Goal: Information Seeking & Learning: Check status

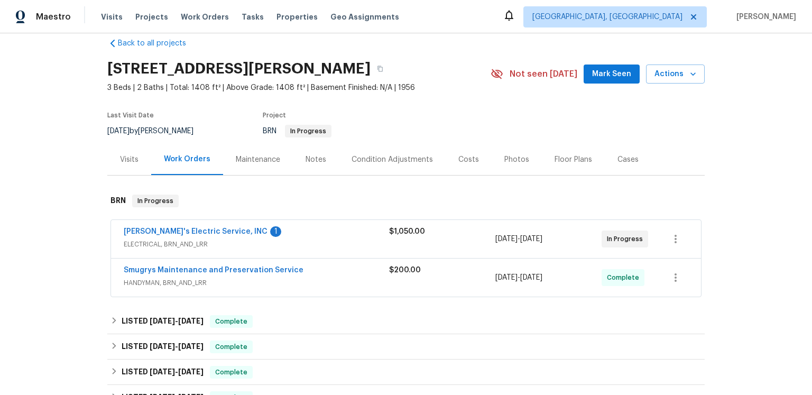
scroll to position [22, 0]
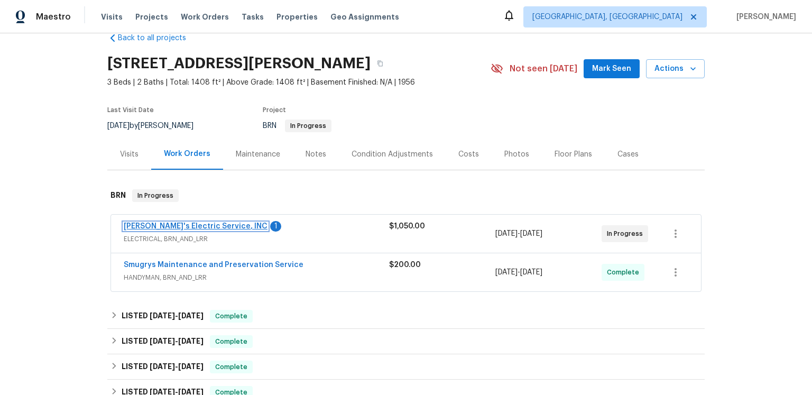
click at [225, 230] on link "Jack's Electric Service, INC" at bounding box center [196, 226] width 144 height 7
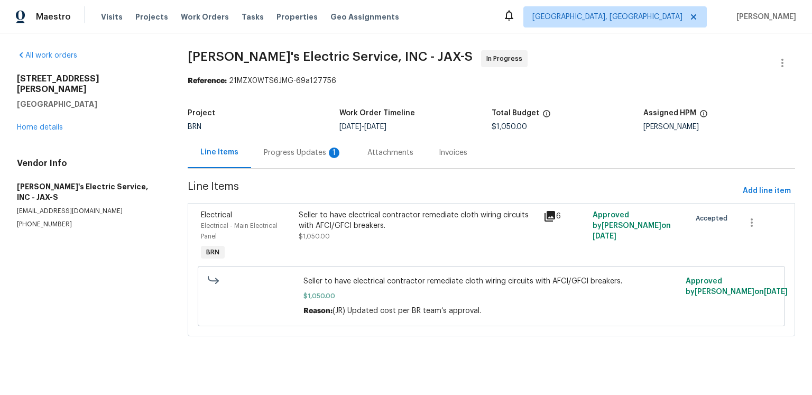
click at [321, 158] on div "Progress Updates 1" at bounding box center [303, 153] width 78 height 11
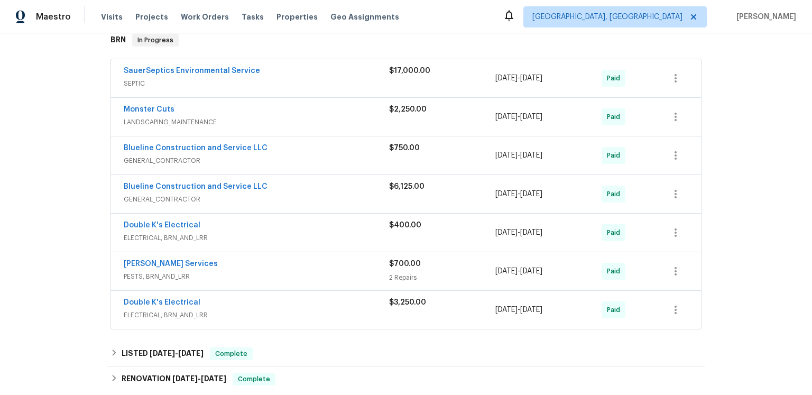
scroll to position [200, 0]
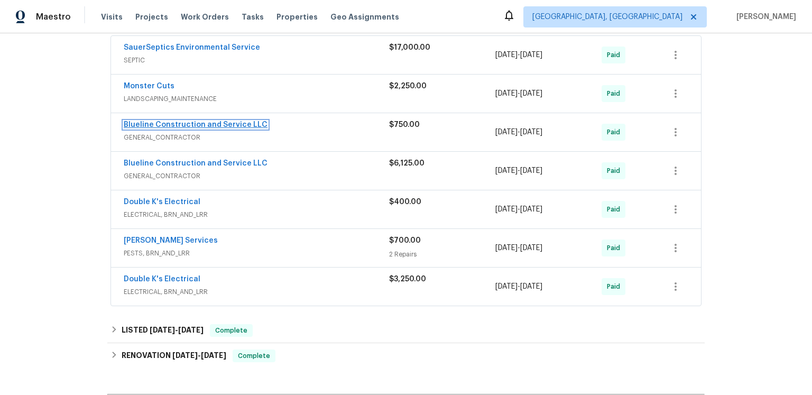
click at [248, 129] on link "Blueline Construction and Service LLC" at bounding box center [196, 124] width 144 height 7
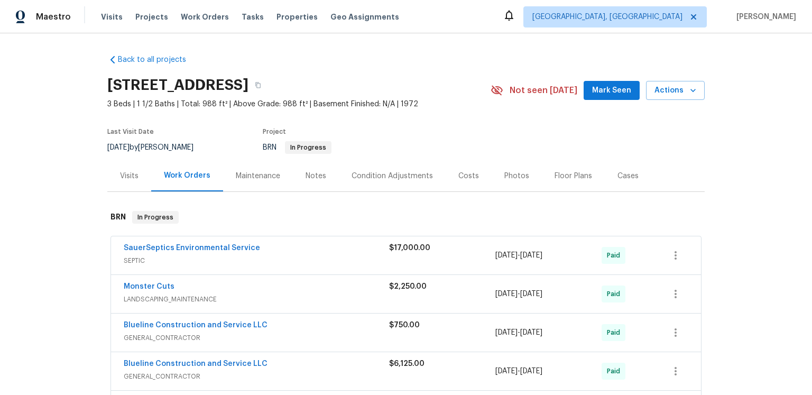
scroll to position [258, 0]
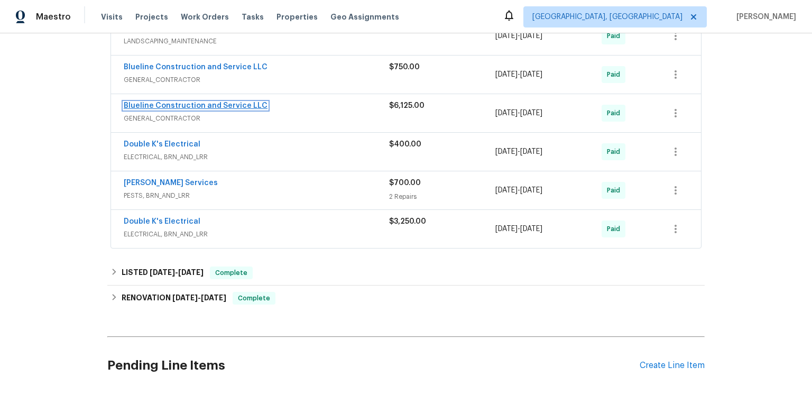
click at [268, 109] on link "Blueline Construction and Service LLC" at bounding box center [196, 105] width 144 height 7
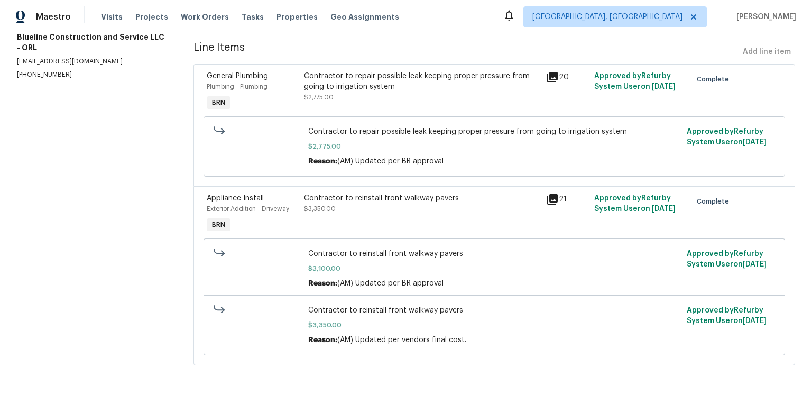
scroll to position [113, 0]
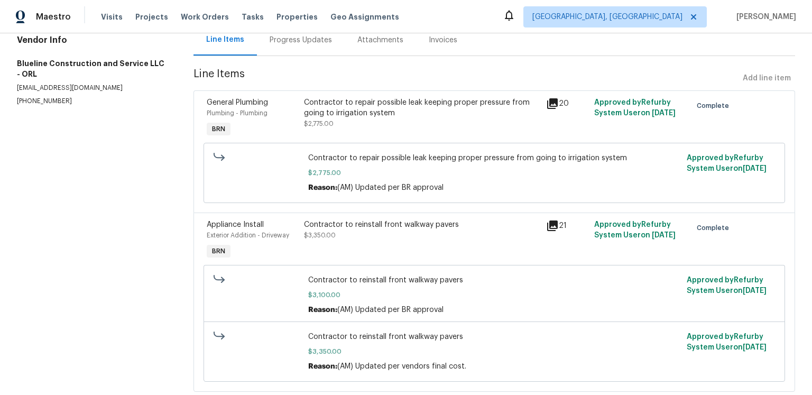
click at [549, 109] on icon at bounding box center [552, 103] width 11 height 11
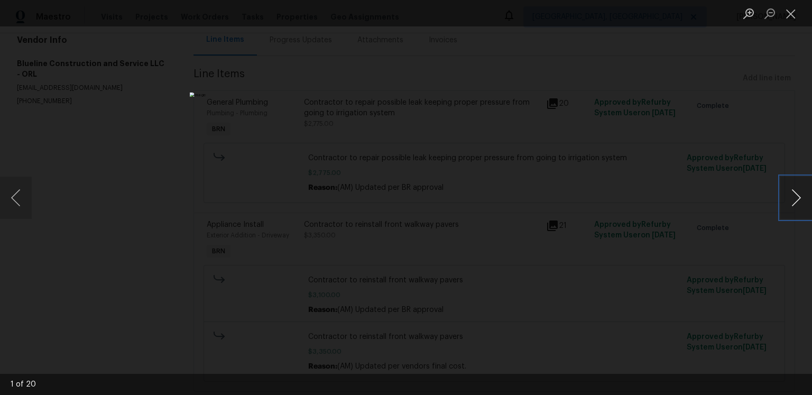
click at [797, 195] on button "Next image" at bounding box center [797, 198] width 32 height 42
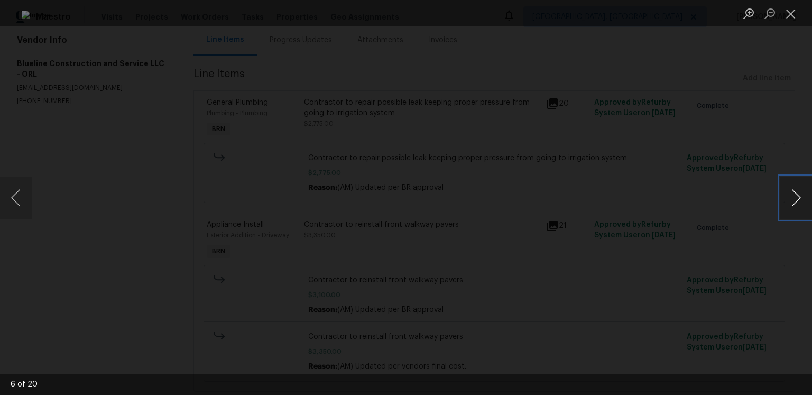
click at [797, 195] on button "Next image" at bounding box center [797, 198] width 32 height 42
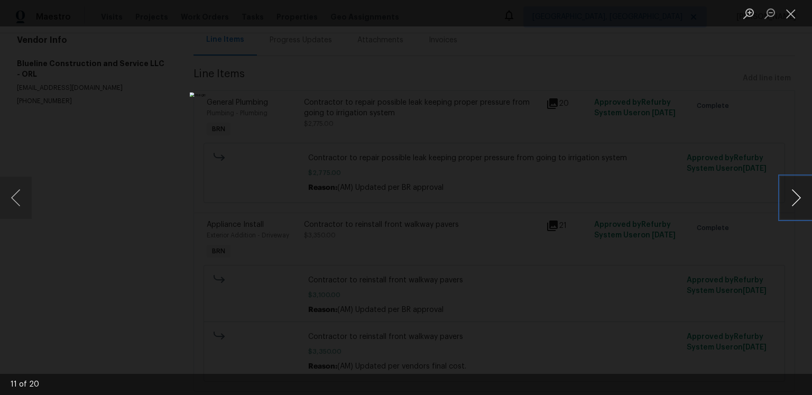
click at [797, 195] on button "Next image" at bounding box center [797, 198] width 32 height 42
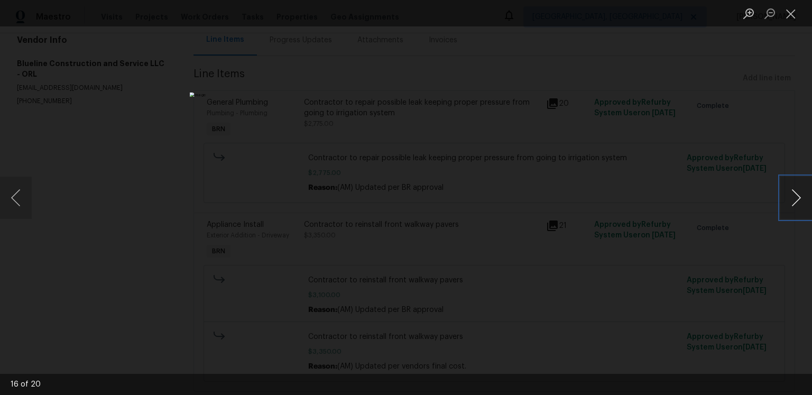
click at [797, 195] on button "Next image" at bounding box center [797, 198] width 32 height 42
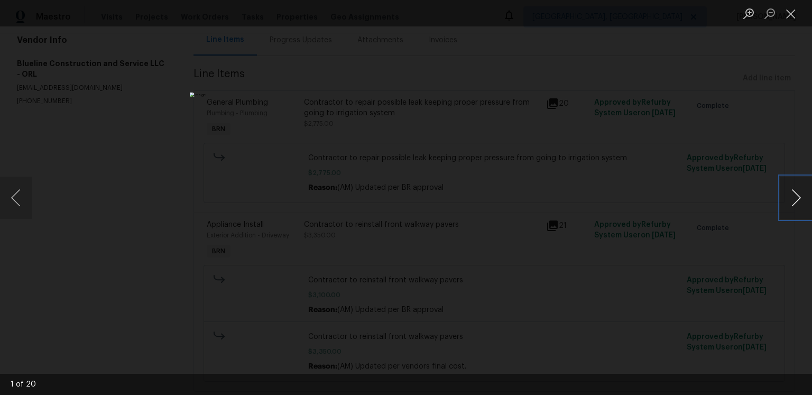
click at [803, 186] on button "Next image" at bounding box center [797, 198] width 32 height 42
click at [785, 201] on button "Next image" at bounding box center [797, 198] width 32 height 42
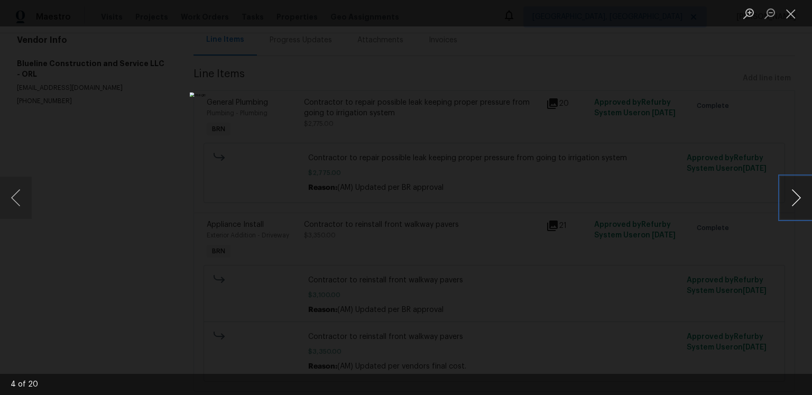
click at [785, 201] on button "Next image" at bounding box center [797, 198] width 32 height 42
click at [783, 198] on button "Next image" at bounding box center [797, 198] width 32 height 42
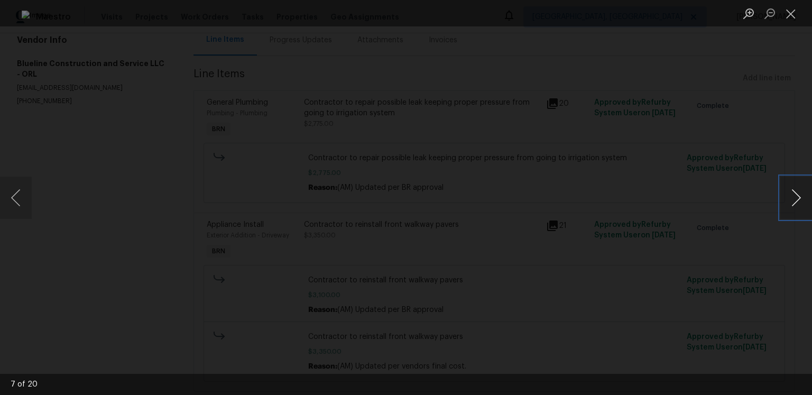
click at [798, 196] on button "Next image" at bounding box center [797, 198] width 32 height 42
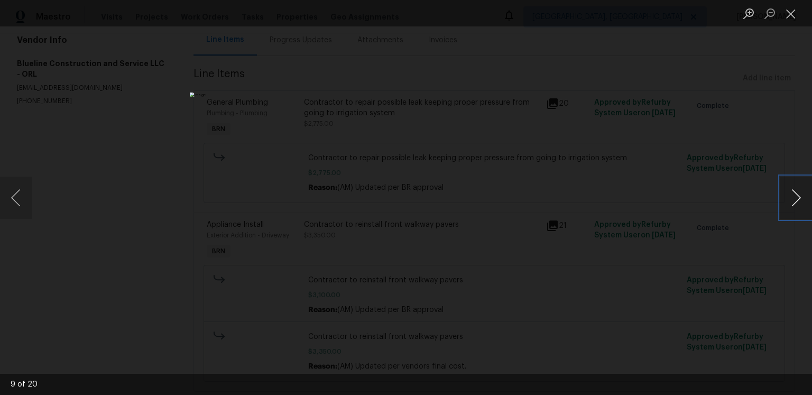
click at [799, 202] on button "Next image" at bounding box center [797, 198] width 32 height 42
click at [790, 8] on button "Close lightbox" at bounding box center [791, 13] width 21 height 19
click at [791, 12] on button "Close lightbox" at bounding box center [791, 13] width 21 height 19
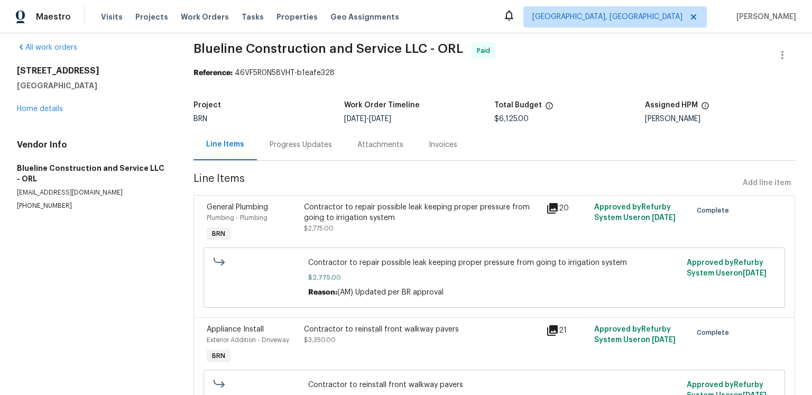
scroll to position [0, 0]
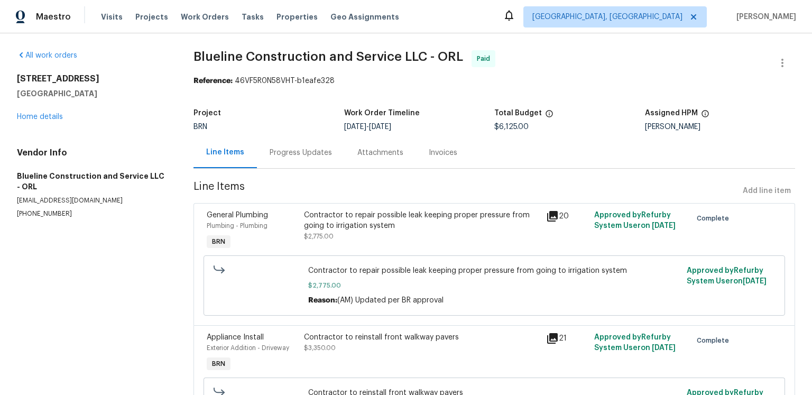
click at [328, 168] on div "Progress Updates" at bounding box center [301, 152] width 88 height 31
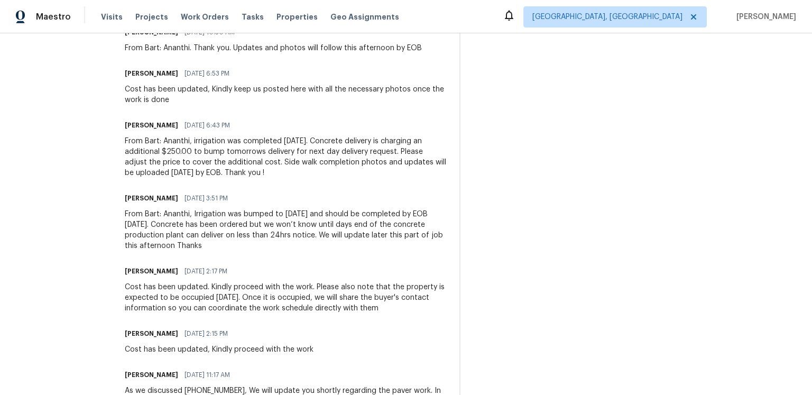
scroll to position [455, 0]
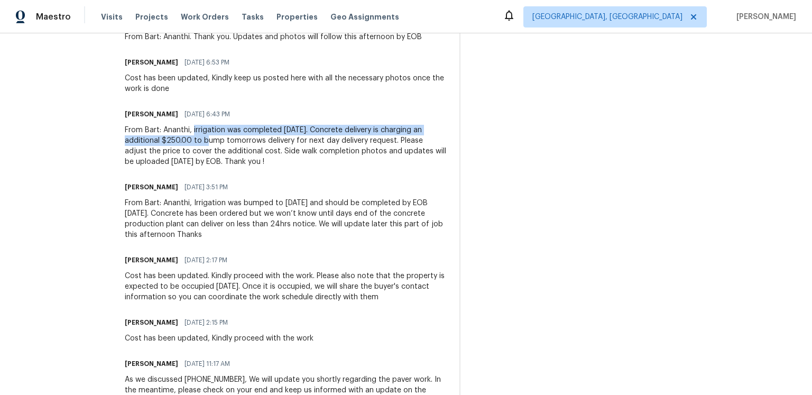
drag, startPoint x: 249, startPoint y: 230, endPoint x: 278, endPoint y: 239, distance: 31.0
click at [278, 167] on div "From Bart: Ananthi, irrigation was completed today. Concrete delivery is chargi…" at bounding box center [286, 146] width 322 height 42
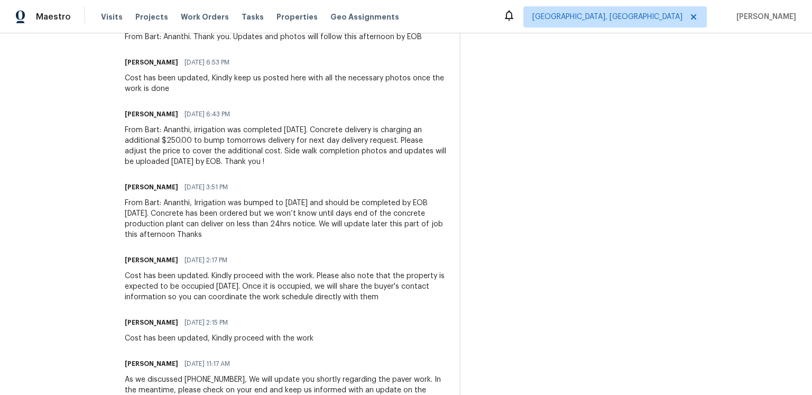
click at [294, 167] on div "From Bart: Ananthi, irrigation was completed today. Concrete delivery is chargi…" at bounding box center [286, 146] width 322 height 42
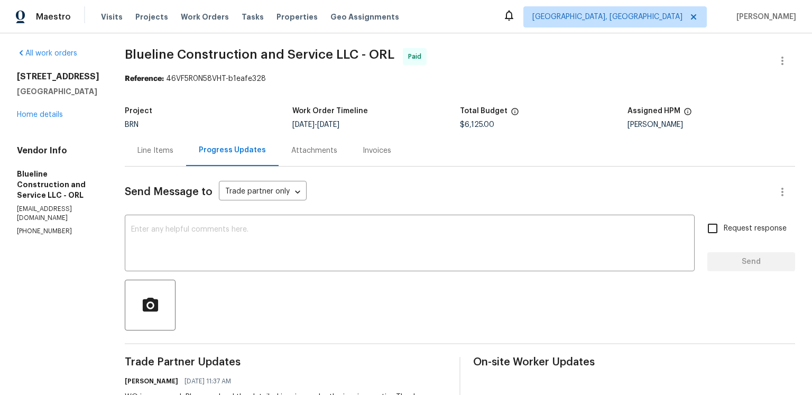
scroll to position [0, 0]
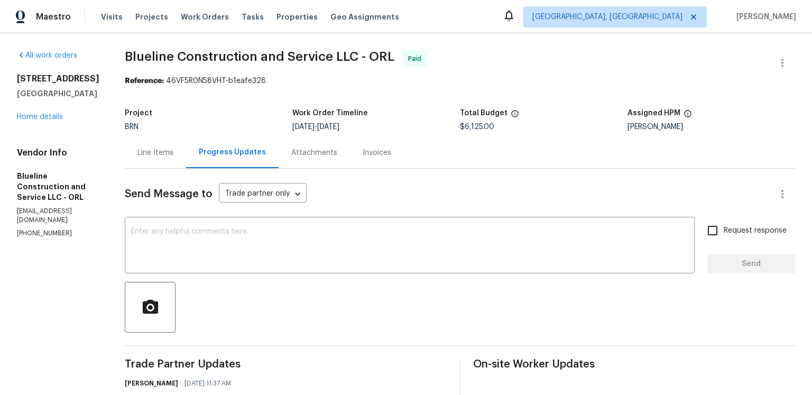
click at [457, 205] on div "Send Message to Trade partner only Trade partner only ​" at bounding box center [447, 193] width 645 height 25
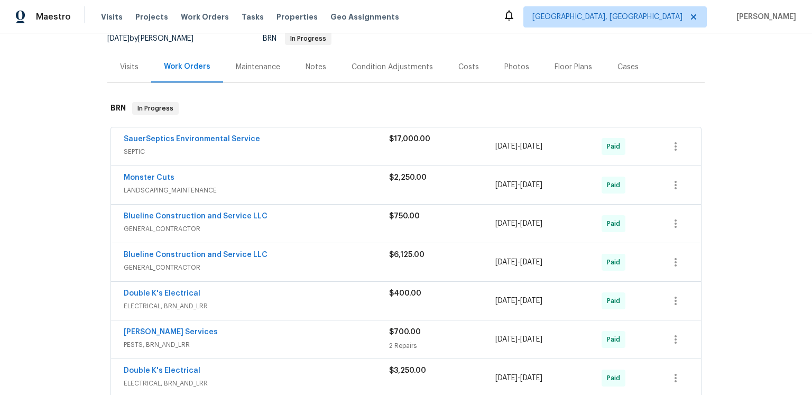
scroll to position [218, 0]
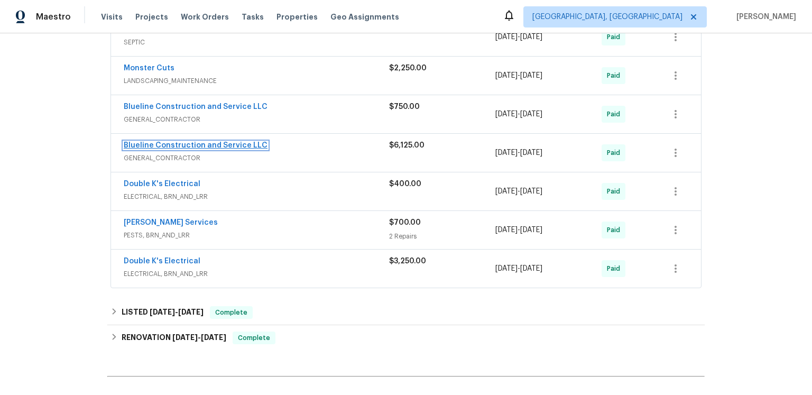
click at [263, 149] on link "Blueline Construction and Service LLC" at bounding box center [196, 145] width 144 height 7
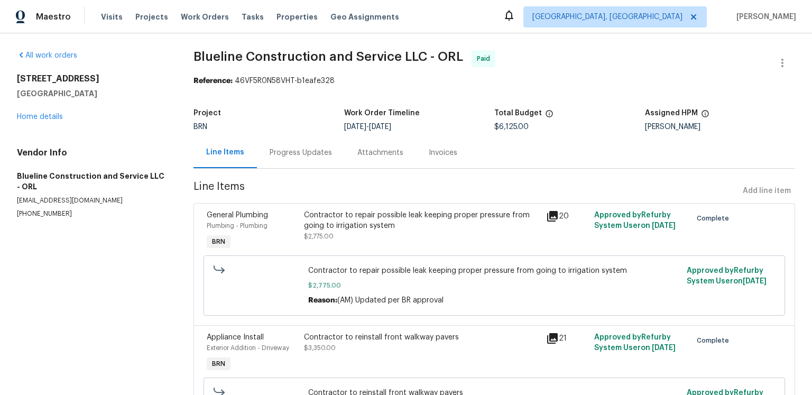
scroll to position [225, 0]
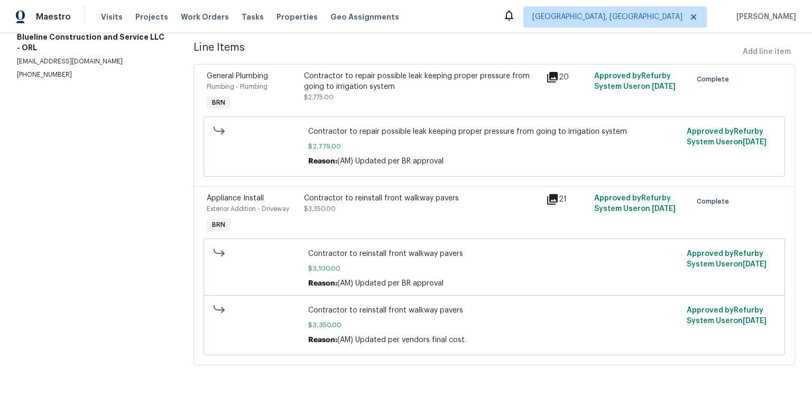
click at [552, 194] on icon at bounding box center [552, 199] width 11 height 11
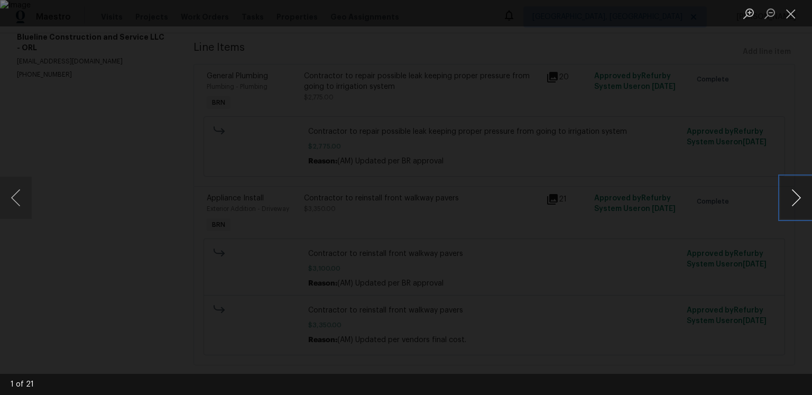
click at [786, 196] on button "Next image" at bounding box center [797, 198] width 32 height 42
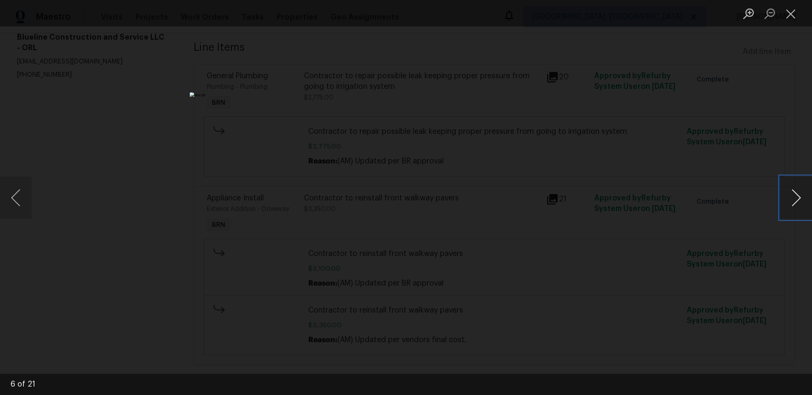
click at [786, 196] on button "Next image" at bounding box center [797, 198] width 32 height 42
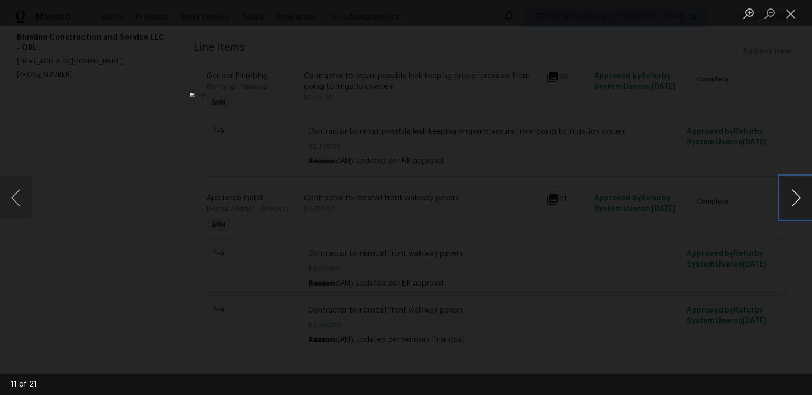
click at [786, 196] on button "Next image" at bounding box center [797, 198] width 32 height 42
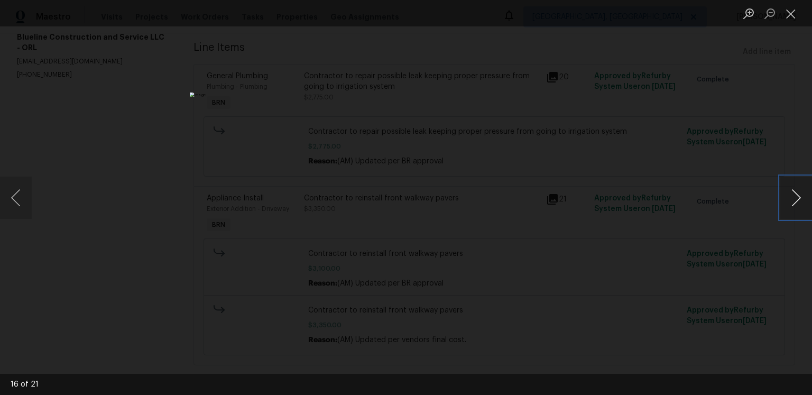
click at [786, 196] on button "Next image" at bounding box center [797, 198] width 32 height 42
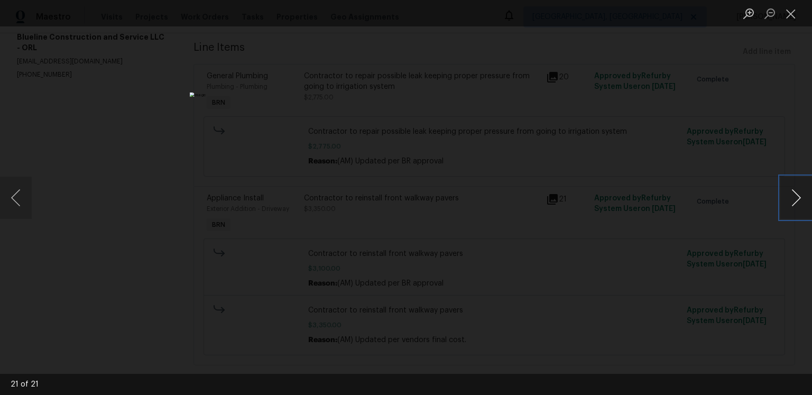
click at [786, 196] on button "Next image" at bounding box center [797, 198] width 32 height 42
click at [792, 17] on button "Close lightbox" at bounding box center [791, 13] width 21 height 19
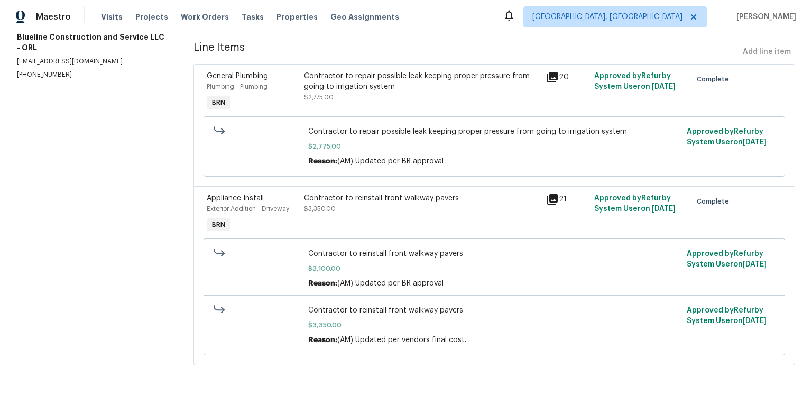
scroll to position [15, 0]
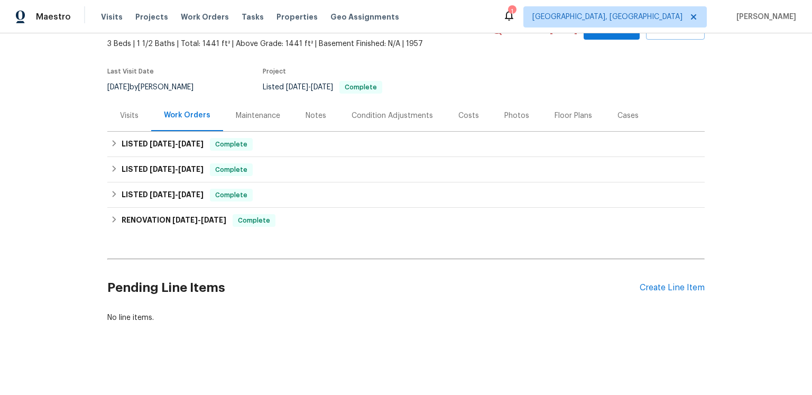
scroll to position [146, 0]
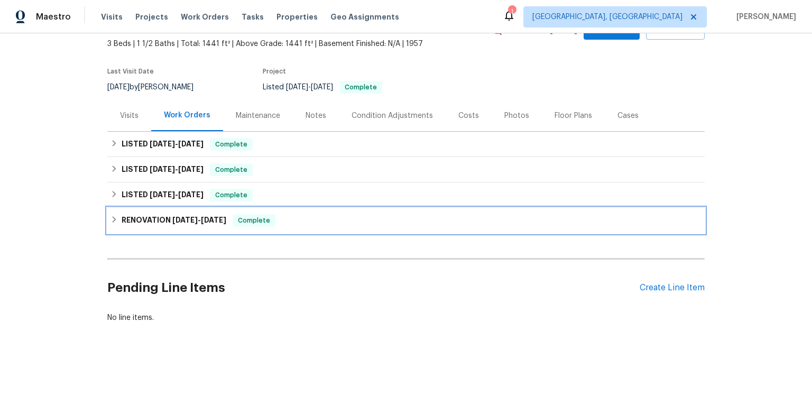
click at [216, 216] on span "[DATE] - [DATE]" at bounding box center [199, 219] width 54 height 7
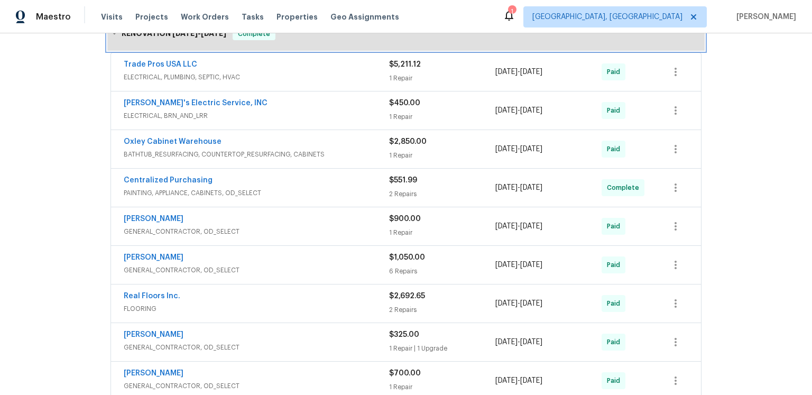
scroll to position [317, 0]
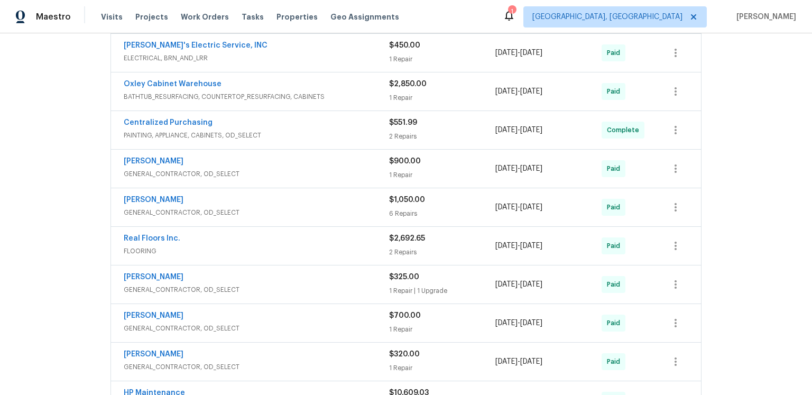
click at [195, 33] on div "Trade Pros USA LLC ELECTRICAL, PLUMBING, SEPTIC, HVAC $5,211.12 1 Repair 3/11/2…" at bounding box center [406, 14] width 590 height 38
click at [197, 11] on link "Trade Pros USA LLC" at bounding box center [161, 6] width 74 height 7
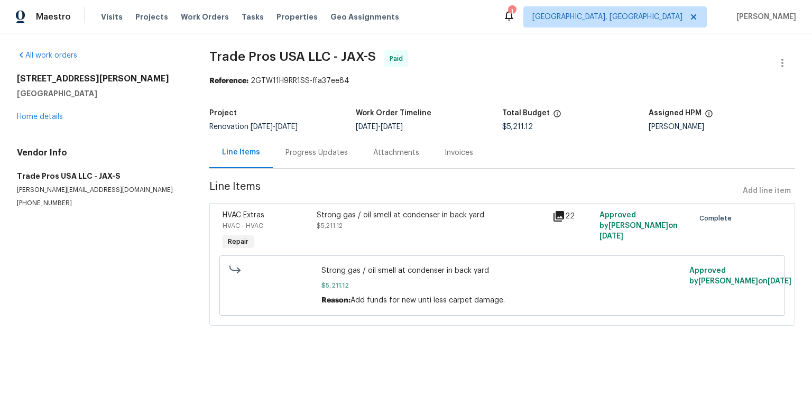
scroll to position [15, 0]
click at [563, 222] on icon at bounding box center [559, 216] width 11 height 11
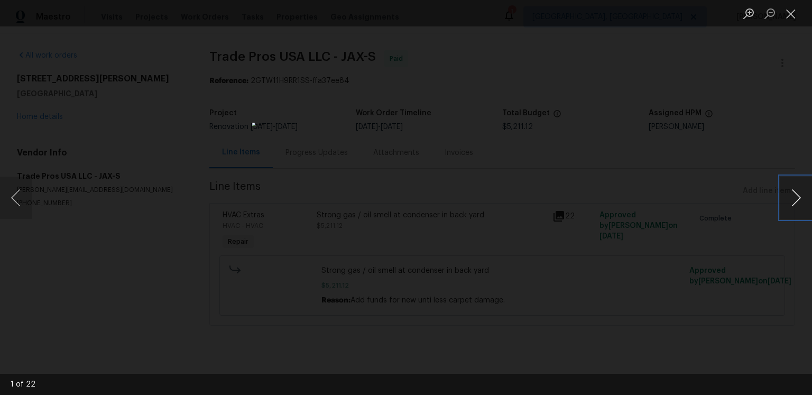
click at [790, 191] on button "Next image" at bounding box center [797, 198] width 32 height 42
click at [801, 196] on button "Next image" at bounding box center [797, 198] width 32 height 42
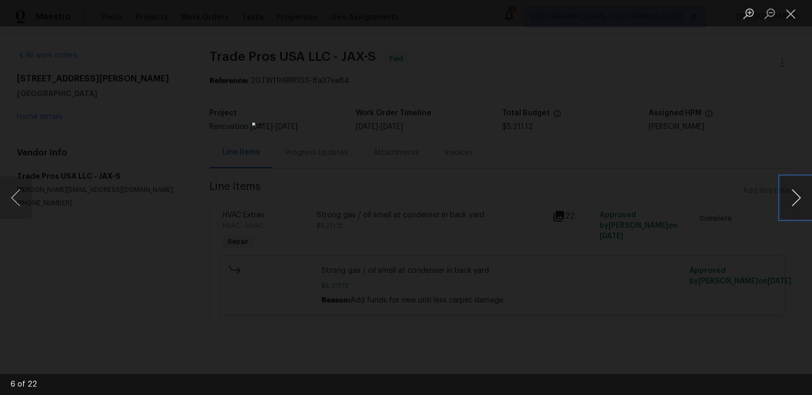
click at [801, 196] on button "Next image" at bounding box center [797, 198] width 32 height 42
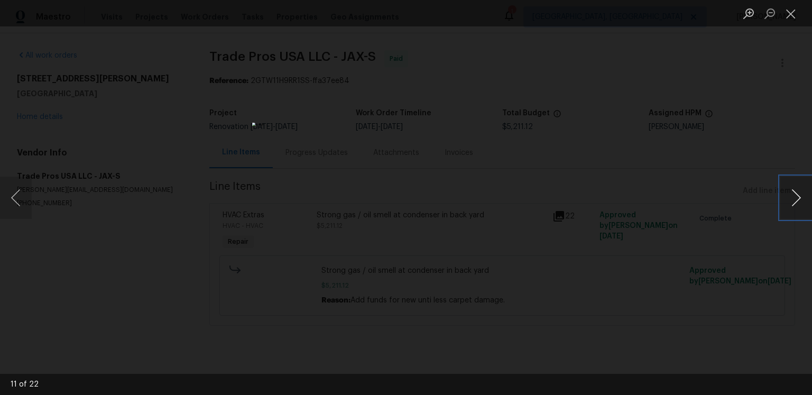
click at [801, 196] on button "Next image" at bounding box center [797, 198] width 32 height 42
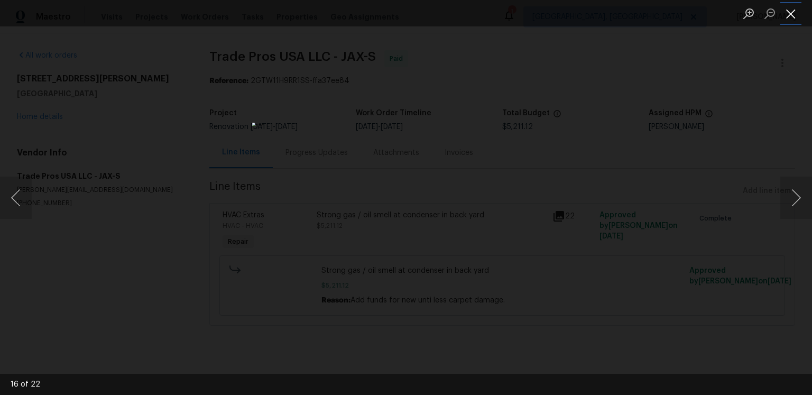
click at [791, 23] on button "Close lightbox" at bounding box center [791, 13] width 21 height 19
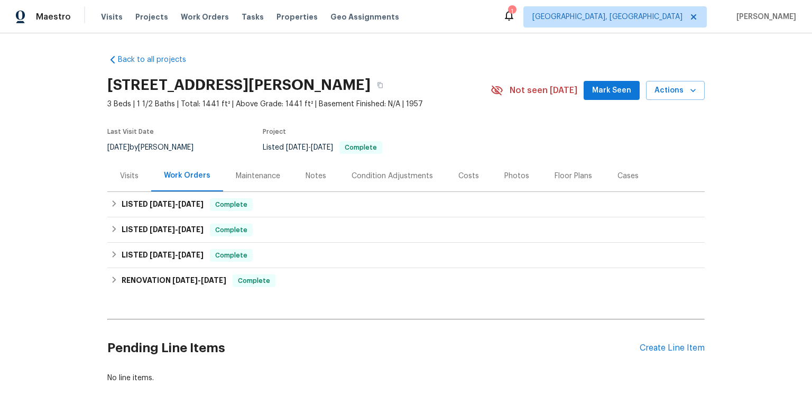
scroll to position [11, 0]
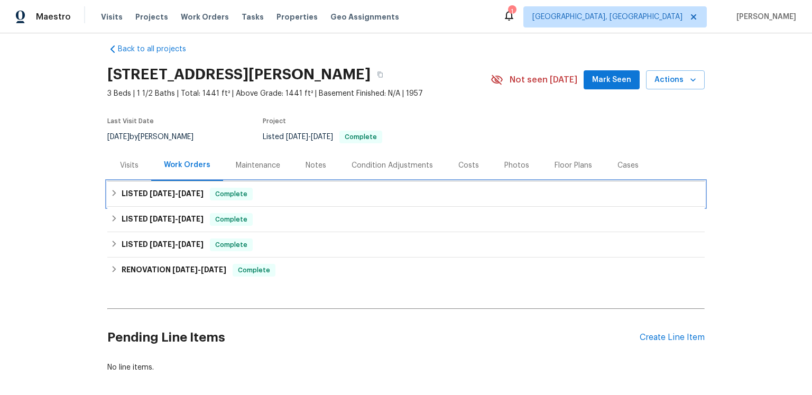
click at [197, 197] on span "[DATE]" at bounding box center [190, 193] width 25 height 7
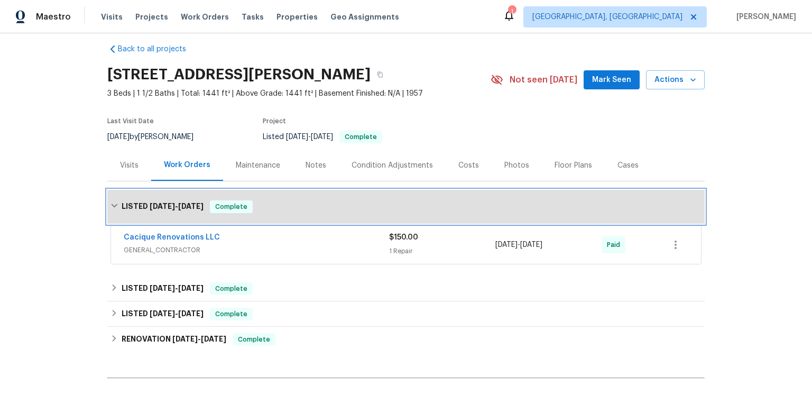
scroll to position [97, 0]
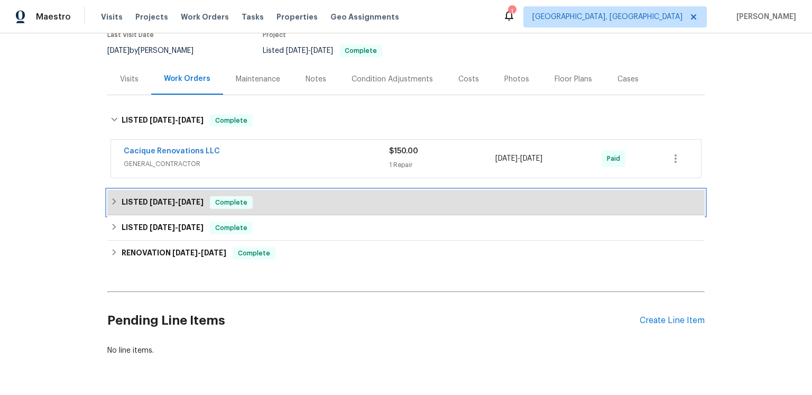
click at [193, 206] on span "[DATE] - [DATE]" at bounding box center [177, 201] width 54 height 7
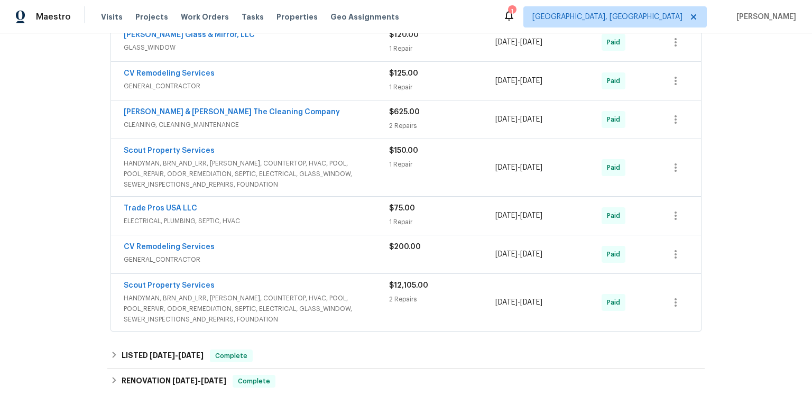
scroll to position [415, 0]
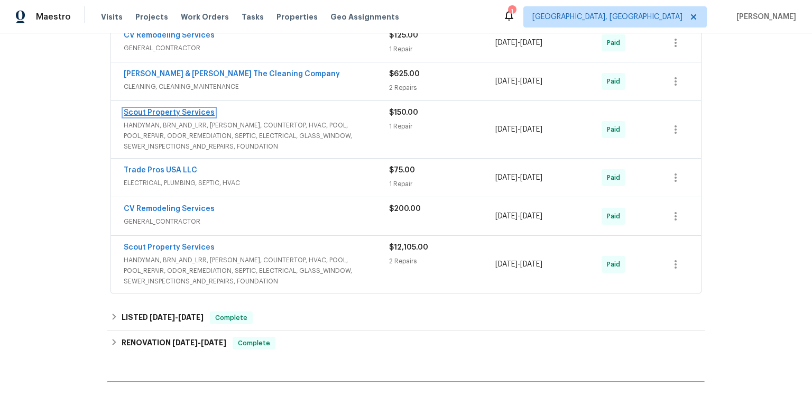
click at [190, 116] on link "Scout Property Services" at bounding box center [169, 112] width 91 height 7
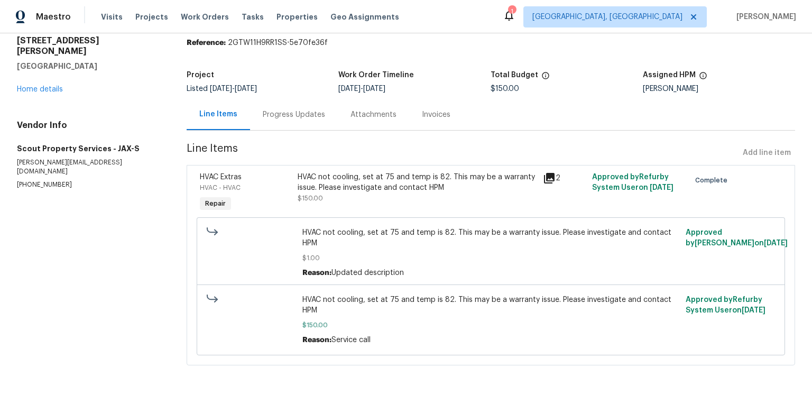
scroll to position [39, 0]
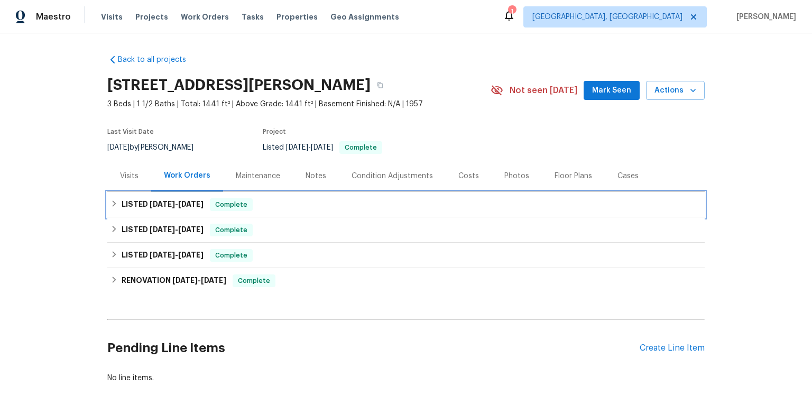
click at [175, 208] on span "[DATE]" at bounding box center [162, 203] width 25 height 7
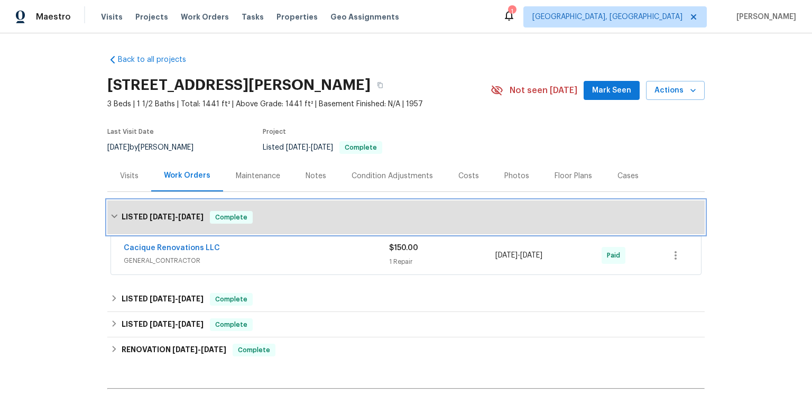
scroll to position [170, 0]
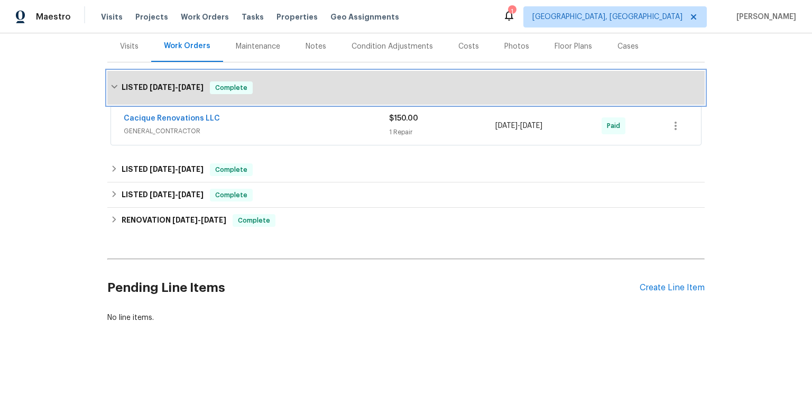
click at [164, 94] on h6 "LISTED [DATE] - [DATE]" at bounding box center [163, 87] width 82 height 13
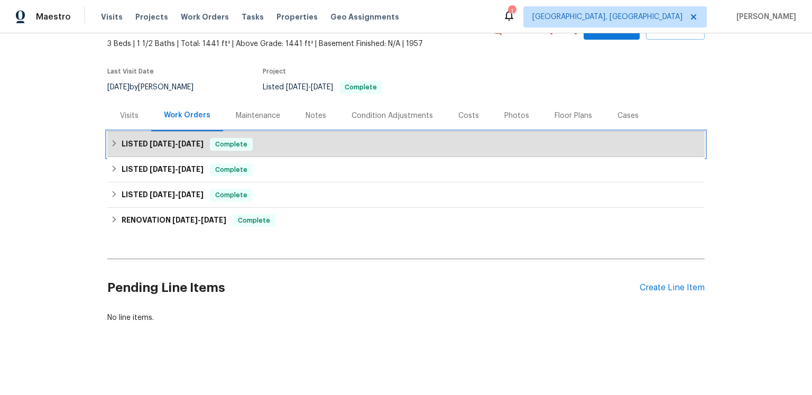
scroll to position [146, 0]
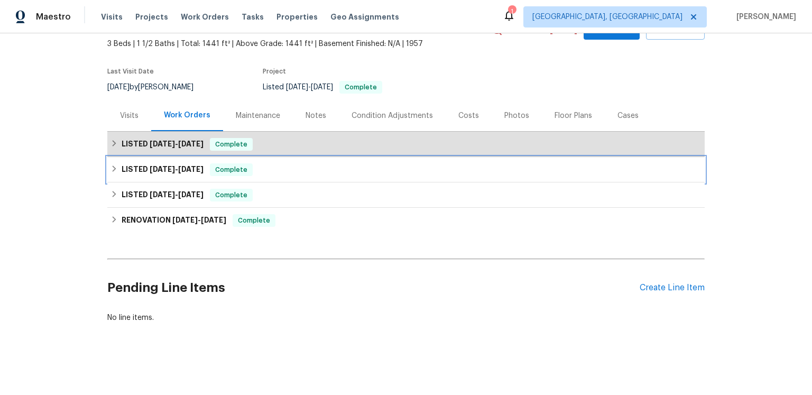
click at [171, 157] on div "LISTED [DATE] - [DATE] Complete" at bounding box center [406, 169] width 598 height 25
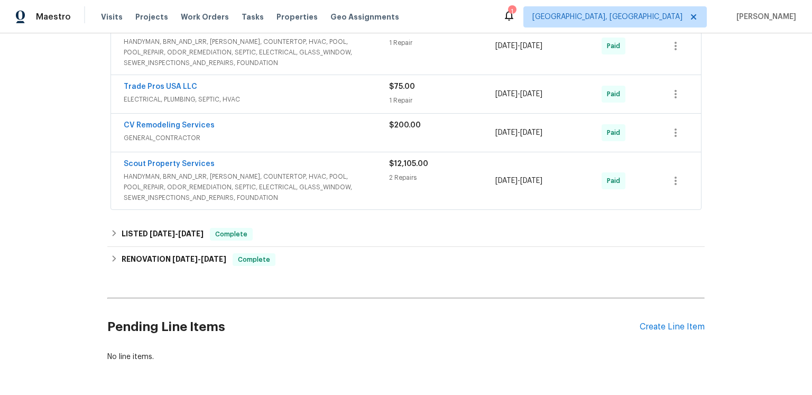
scroll to position [443, 0]
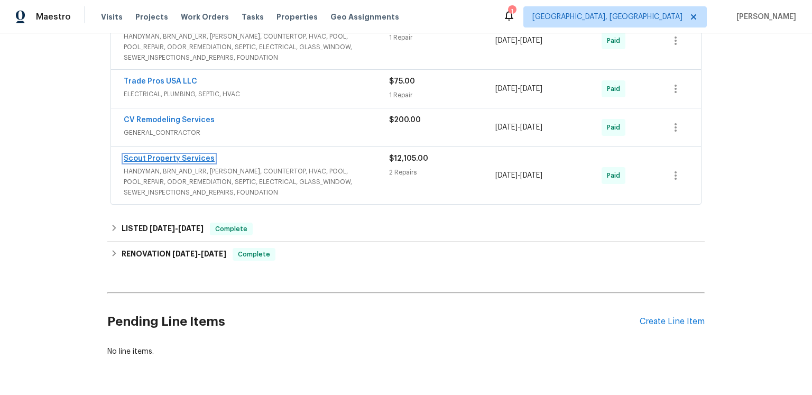
click at [210, 162] on link "Scout Property Services" at bounding box center [169, 158] width 91 height 7
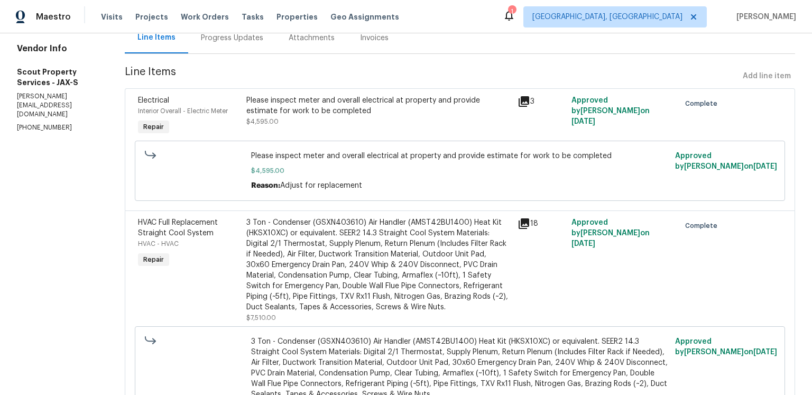
scroll to position [244, 0]
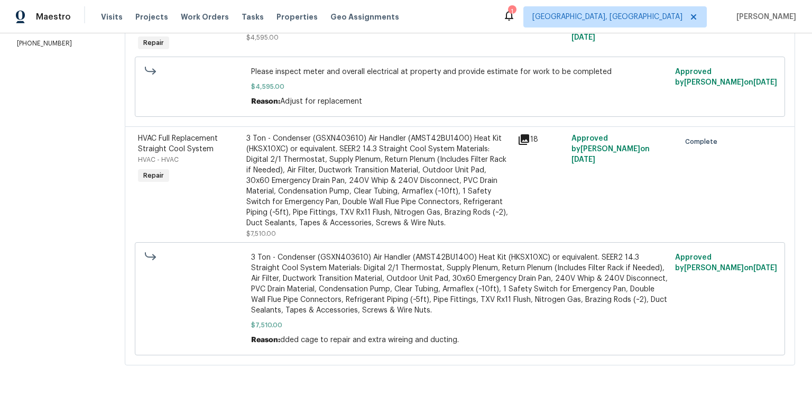
click at [519, 145] on icon at bounding box center [524, 139] width 11 height 11
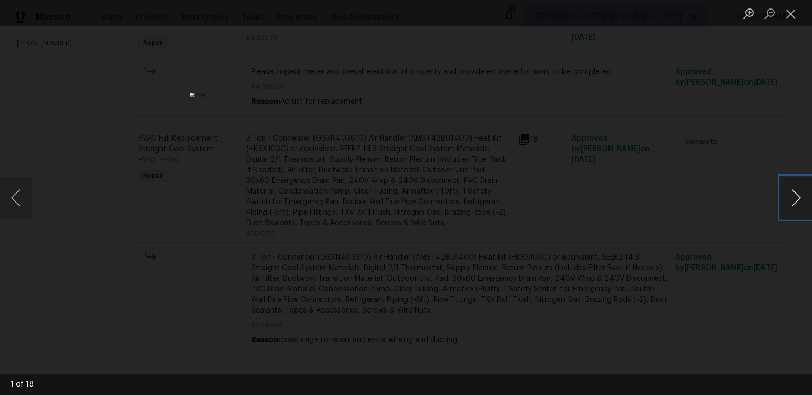
click at [789, 189] on button "Next image" at bounding box center [797, 198] width 32 height 42
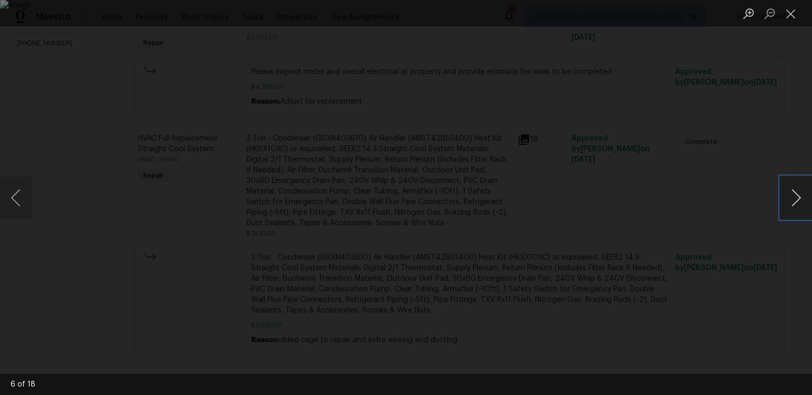
click at [789, 189] on button "Next image" at bounding box center [797, 198] width 32 height 42
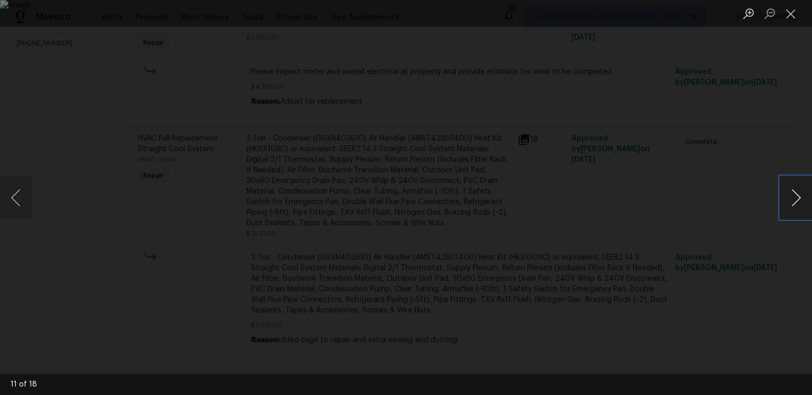
click at [789, 189] on button "Next image" at bounding box center [797, 198] width 32 height 42
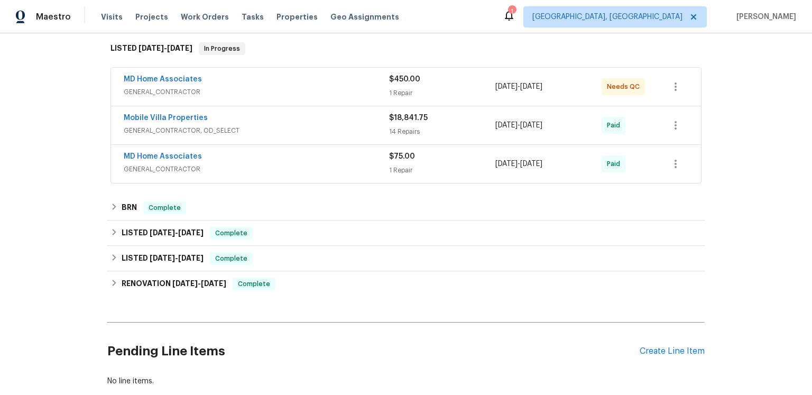
scroll to position [202, 0]
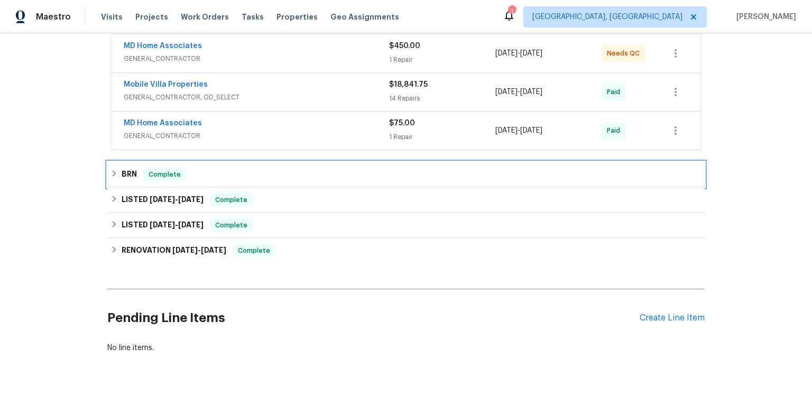
click at [124, 181] on h6 "BRN" at bounding box center [129, 174] width 15 height 13
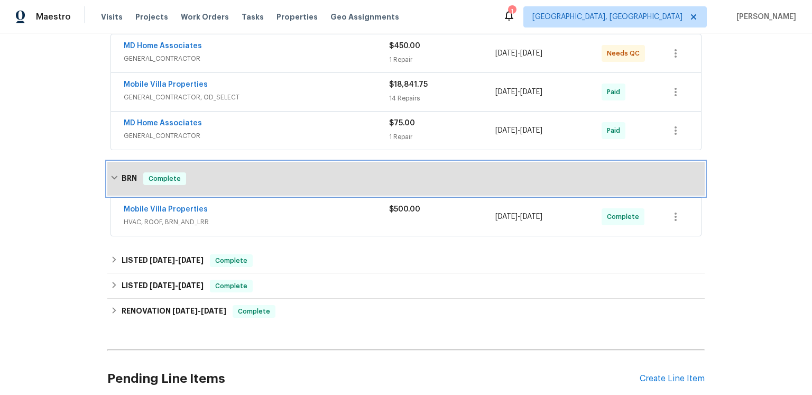
scroll to position [207, 0]
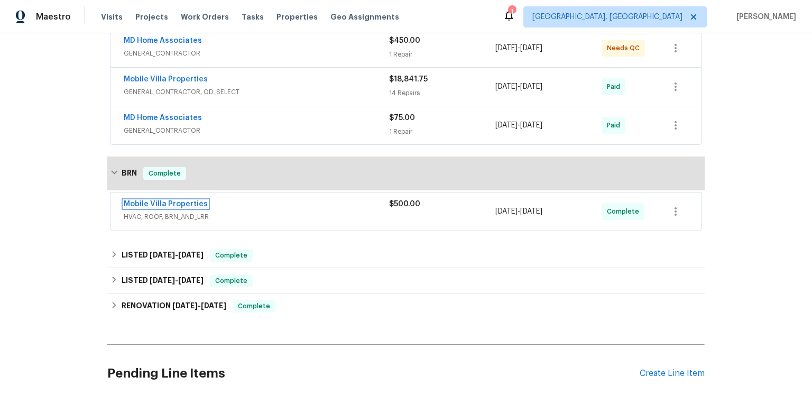
click at [208, 208] on link "Mobile Villa Properties" at bounding box center [166, 203] width 84 height 7
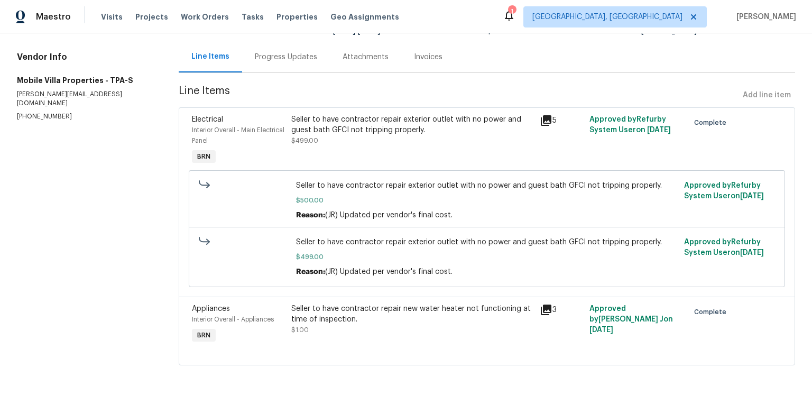
scroll to position [151, 0]
click at [545, 114] on icon at bounding box center [546, 120] width 13 height 13
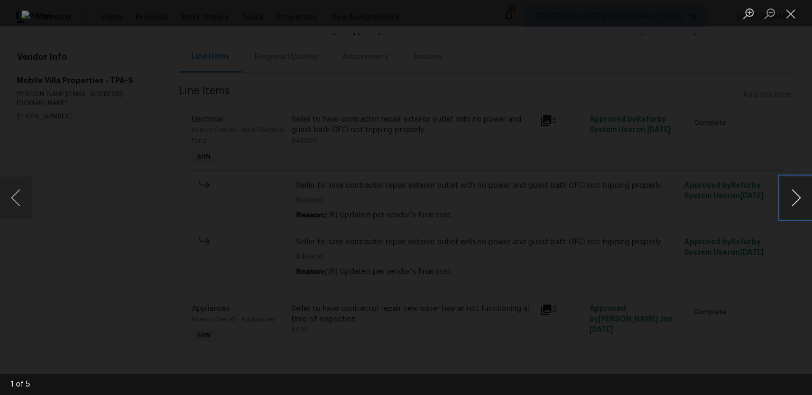
click at [788, 200] on button "Next image" at bounding box center [797, 198] width 32 height 42
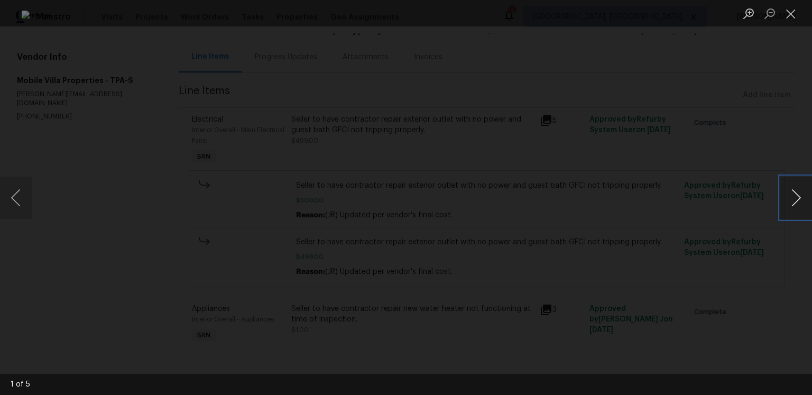
click at [788, 200] on button "Next image" at bounding box center [797, 198] width 32 height 42
click at [800, 194] on button "Next image" at bounding box center [797, 198] width 32 height 42
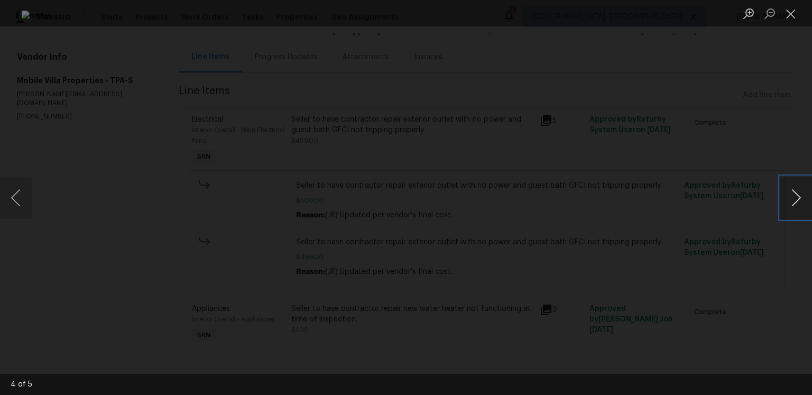
click at [784, 199] on button "Next image" at bounding box center [797, 198] width 32 height 42
click at [787, 16] on button "Close lightbox" at bounding box center [791, 13] width 21 height 19
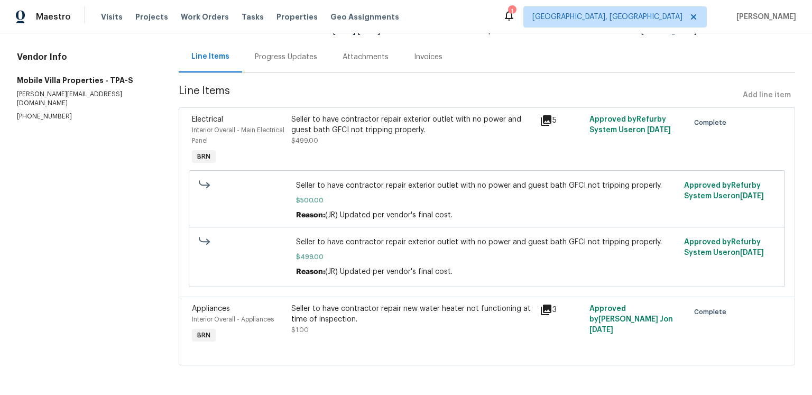
scroll to position [177, 0]
click at [540, 304] on icon at bounding box center [546, 310] width 13 height 13
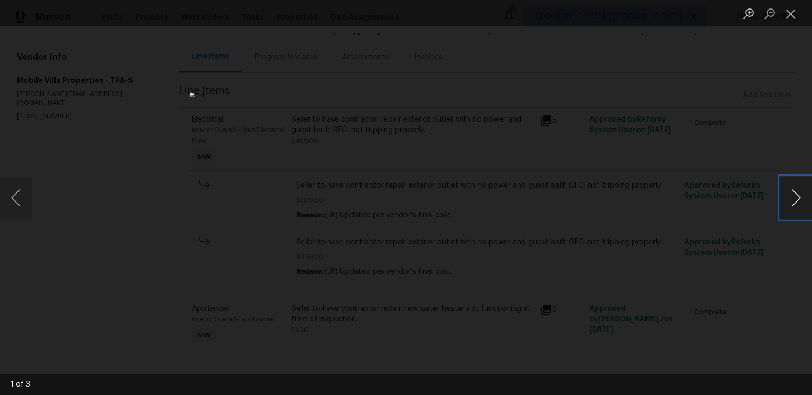
click at [789, 199] on button "Next image" at bounding box center [797, 198] width 32 height 42
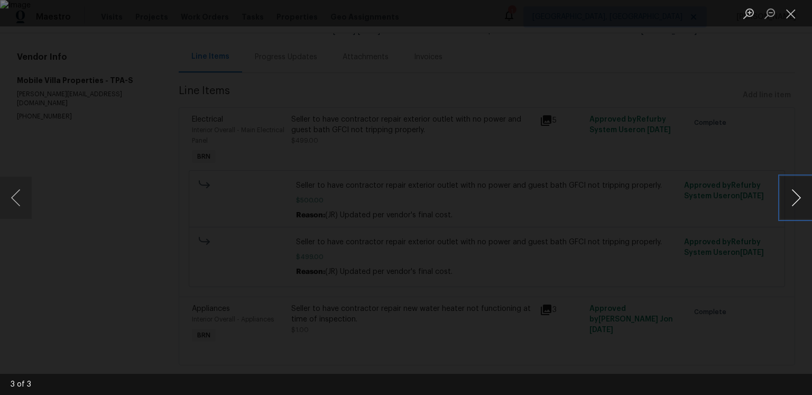
click at [791, 199] on button "Next image" at bounding box center [797, 198] width 32 height 42
click at [788, 15] on button "Close lightbox" at bounding box center [791, 13] width 21 height 19
click at [789, 13] on button "Close lightbox" at bounding box center [791, 13] width 21 height 19
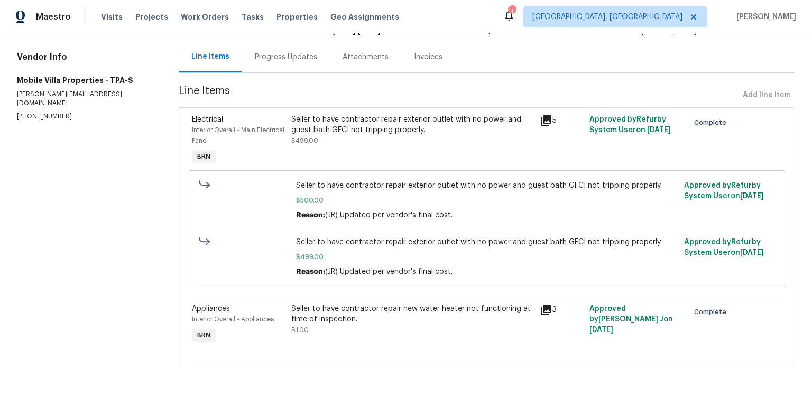
scroll to position [0, 0]
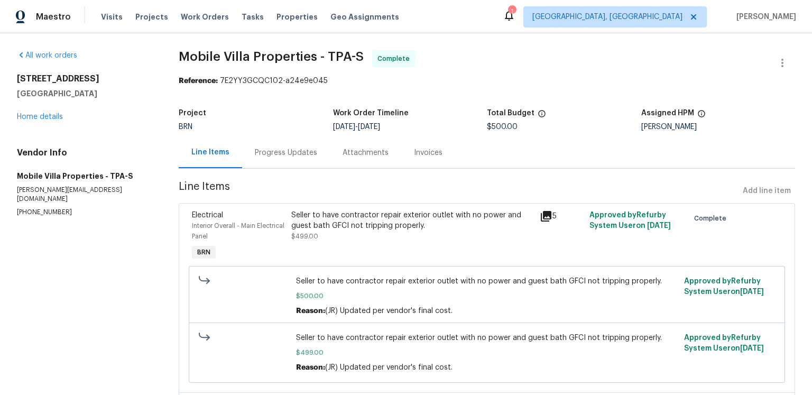
click at [267, 168] on div "Progress Updates" at bounding box center [286, 152] width 88 height 31
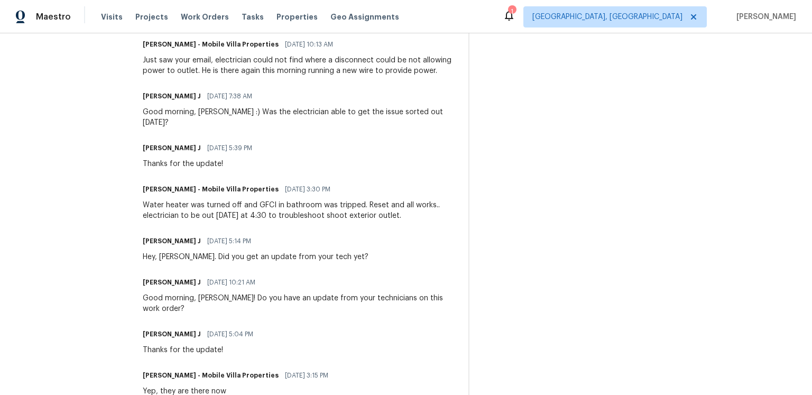
scroll to position [389, 0]
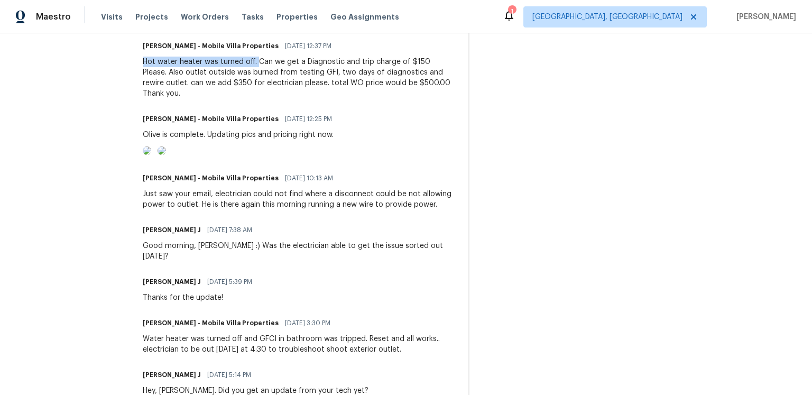
drag, startPoint x: 263, startPoint y: 125, endPoint x: 149, endPoint y: 124, distance: 114.8
click at [149, 124] on div "All work orders 6015 Olive Ave Sarasota, FL 34231 Home details Vendor Info Mobi…" at bounding box center [406, 195] width 812 height 1102
copy div "Hot water heater was turned off."
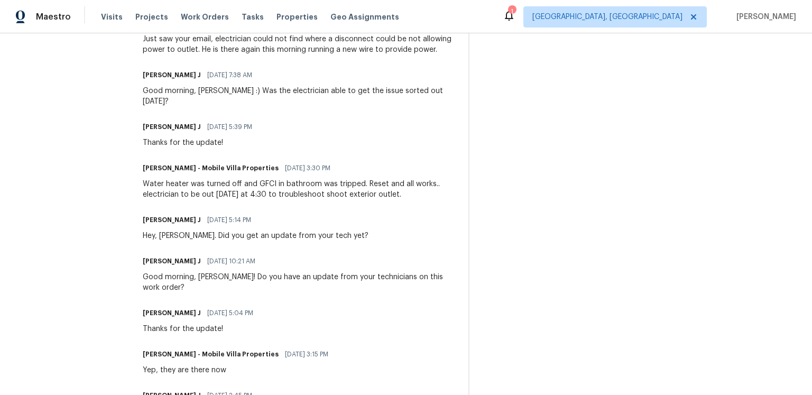
scroll to position [586, 0]
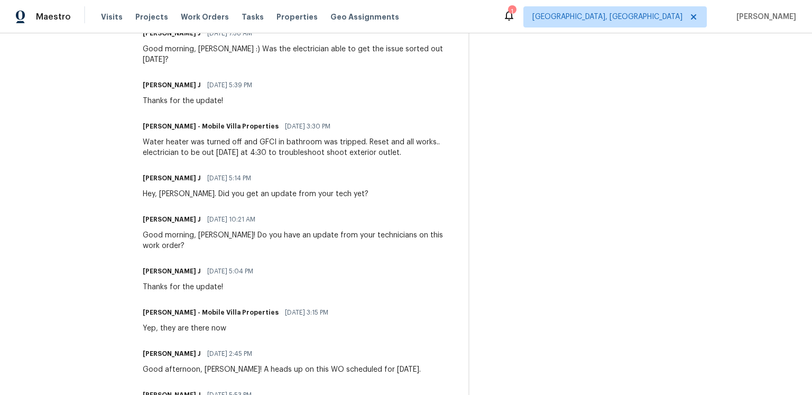
click at [151, 158] on div "Water heater was turned off and GFCI in bathroom was tripped. Reset and all wor…" at bounding box center [299, 147] width 313 height 21
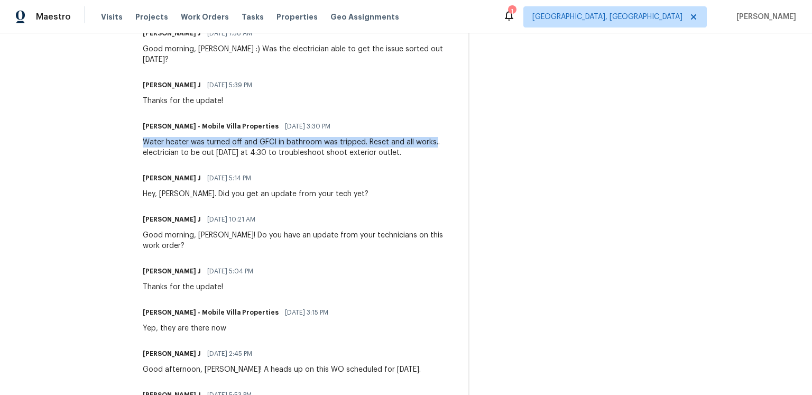
drag, startPoint x: 150, startPoint y: 281, endPoint x: 440, endPoint y: 285, distance: 289.3
click at [440, 158] on div "Water heater was turned off and GFCI in bathroom was tripped. Reset and all wor…" at bounding box center [299, 147] width 313 height 21
copy div "Water heater was turned off and GFCI in bathroom was tripped. Reset and all wor…"
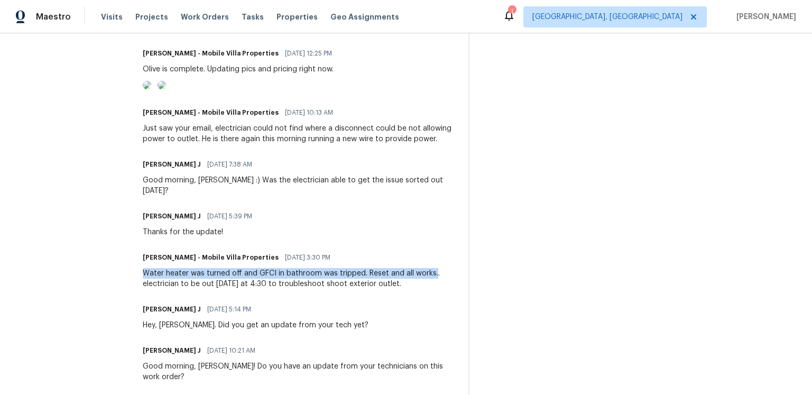
scroll to position [400, 0]
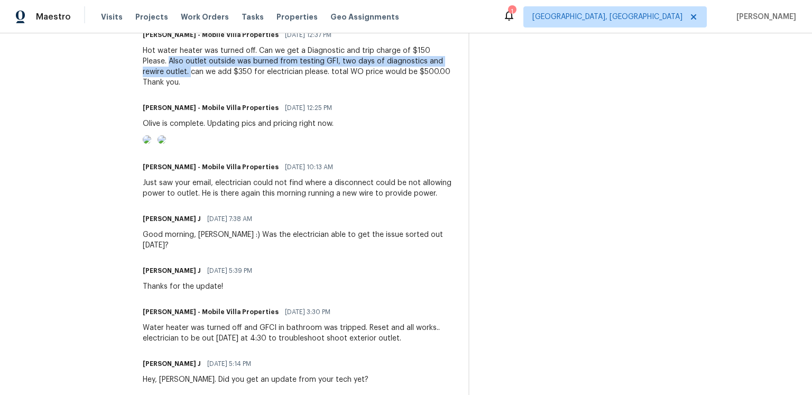
drag, startPoint x: 177, startPoint y: 123, endPoint x: 196, endPoint y: 133, distance: 21.5
click at [196, 88] on div "Hot water heater was turned off. Can we get a Diagnostic and trip charge of $15…" at bounding box center [299, 66] width 313 height 42
copy div "Also outlet outside was burned from testing GFI, two days of diagnostics and re…"
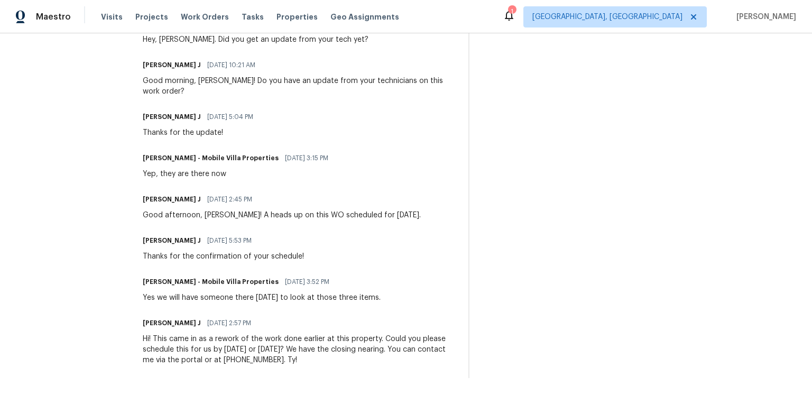
scroll to position [935, 0]
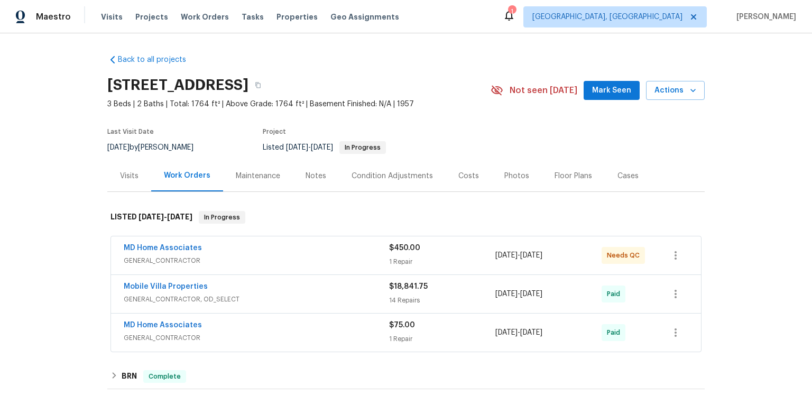
scroll to position [113, 0]
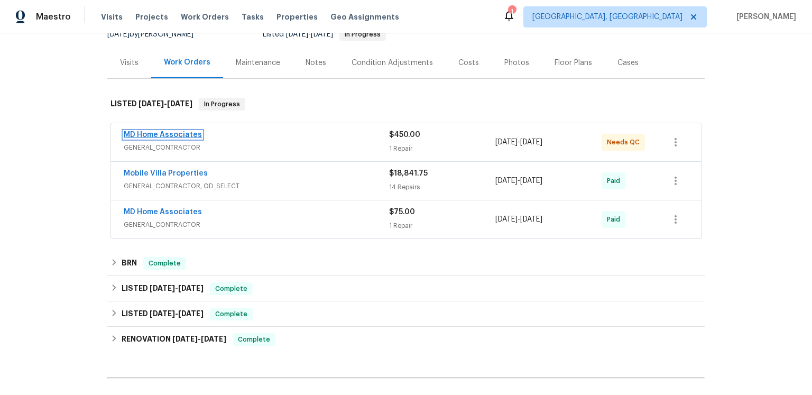
click at [154, 139] on link "MD Home Associates" at bounding box center [163, 134] width 78 height 7
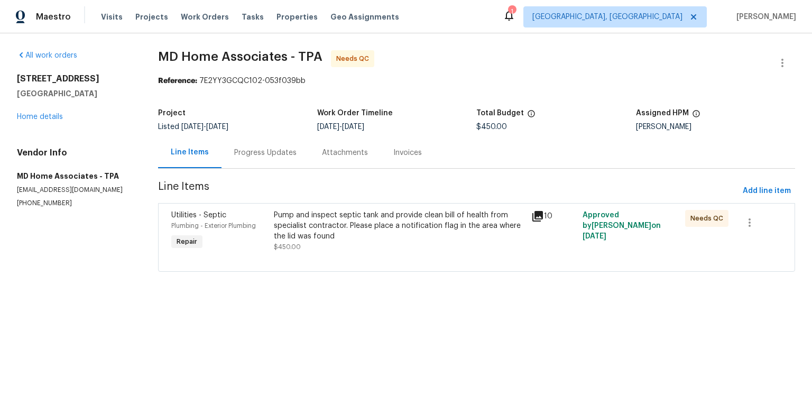
click at [432, 97] on section "MD Home Associates - TPA Needs QC Reference: 7E2YY3GCQC102-053f039bb Project Li…" at bounding box center [476, 167] width 637 height 234
